Goal: Information Seeking & Learning: Compare options

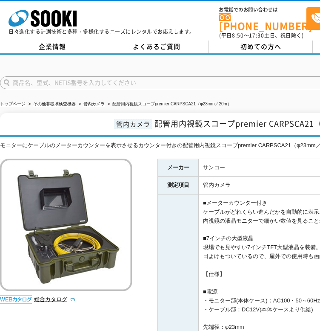
click at [238, 116] on h1 "管内カメラ 配管用内視鏡スコープpremier CARPSCA21（φ23mm／20m）" at bounding box center [249, 125] width 498 height 24
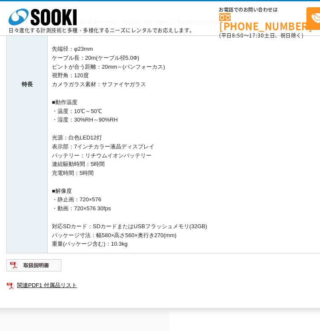
scroll to position [256, 151]
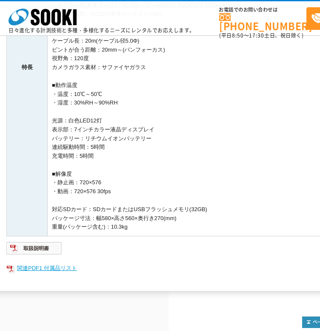
click at [62, 265] on link "関連PDF1 付属品リスト" at bounding box center [176, 267] width 341 height 11
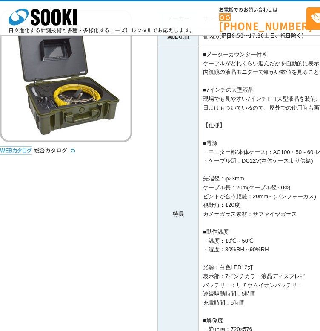
scroll to position [108, 0]
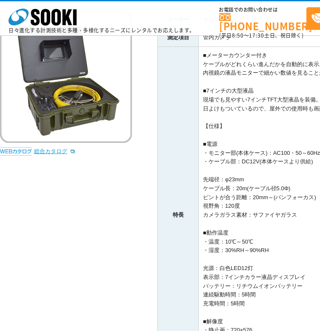
click at [56, 151] on link "総合カタログ" at bounding box center [55, 151] width 42 height 6
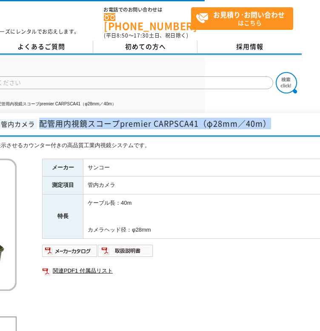
scroll to position [0, 178]
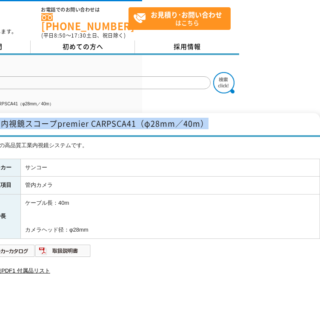
drag, startPoint x: 156, startPoint y: 116, endPoint x: 204, endPoint y: 115, distance: 48.1
click at [204, 118] on span "配管用内視鏡スコープpremier CARPSCA41（φ28mm／40m）" at bounding box center [93, 124] width 232 height 12
copy span "配管用内視鏡スコープpremier CARPSCA41（φ28mm／40m）"
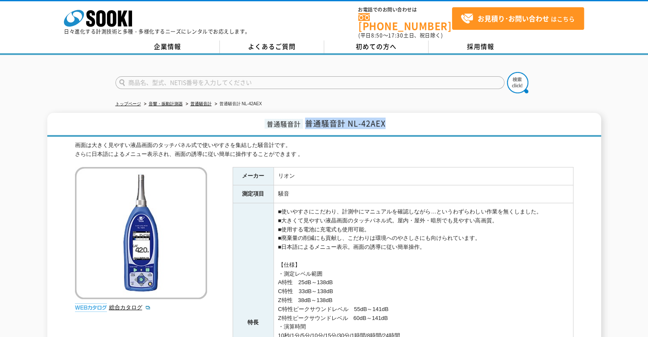
drag, startPoint x: 395, startPoint y: 117, endPoint x: 307, endPoint y: 115, distance: 88.6
click at [307, 115] on h1 "普通騒音計 普通騒音計 NL-42AEX" at bounding box center [324, 125] width 554 height 24
copy span "普通騒音計 NL-42AEX"
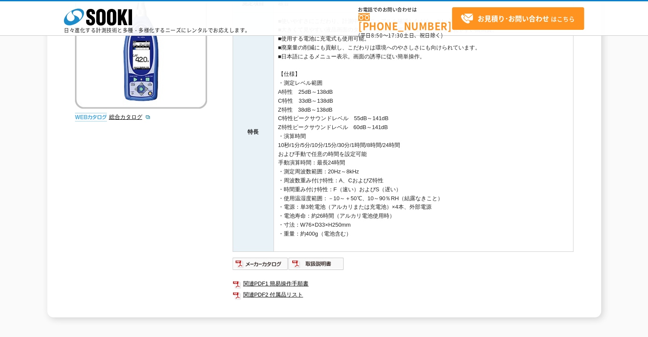
scroll to position [152, 0]
click at [260, 264] on img at bounding box center [261, 263] width 56 height 14
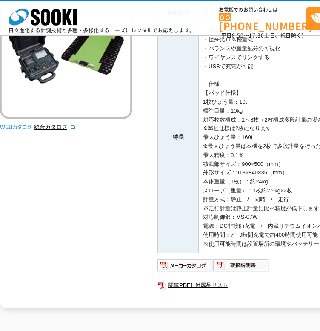
scroll to position [177, 0]
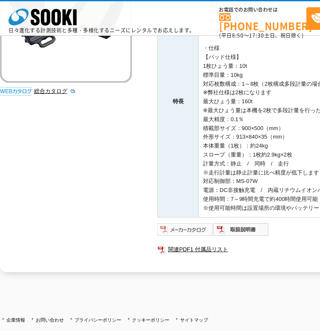
click at [192, 223] on img at bounding box center [186, 229] width 56 height 14
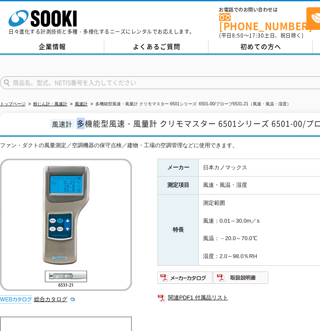
drag, startPoint x: 77, startPoint y: 120, endPoint x: 85, endPoint y: 120, distance: 8.1
click at [85, 120] on span "多機能型風速・風量計 クリモマスター 6501シリーズ 6501-00/プローブ6531-21（風速・風温・湿度）" at bounding box center [264, 124] width 374 height 12
click at [53, 296] on link "総合カタログ" at bounding box center [55, 299] width 42 height 6
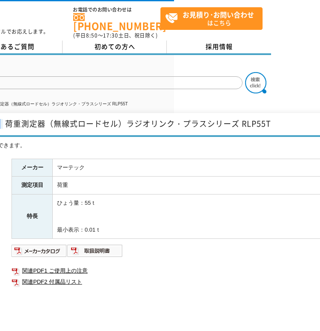
scroll to position [0, 178]
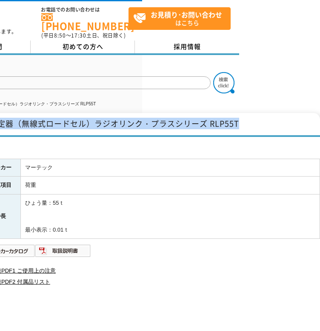
drag, startPoint x: 153, startPoint y: 116, endPoint x: 243, endPoint y: 127, distance: 90.6
click at [243, 127] on h1 "テンションメーター 荷重測定器（無線式ロードセル）ラジオリンク・プラスシリーズ RLP55T" at bounding box center [71, 125] width 498 height 24
click at [252, 119] on h1 "テンションメーター 荷重測定器（無線式ロードセル）ラジオリンク・プラスシリーズ RLP55T" at bounding box center [71, 125] width 498 height 24
drag, startPoint x: 252, startPoint y: 118, endPoint x: 102, endPoint y: 121, distance: 150.0
click at [102, 121] on h1 "テンションメーター 荷重測定器（無線式ロードセル）ラジオリンク・プラスシリーズ RLP55T" at bounding box center [71, 125] width 498 height 24
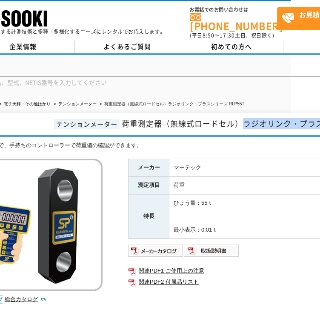
scroll to position [0, 0]
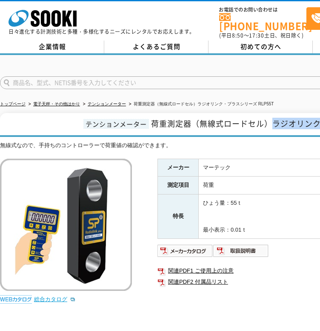
click at [55, 296] on link "総合カタログ" at bounding box center [55, 299] width 42 height 6
